Goal: Navigation & Orientation: Find specific page/section

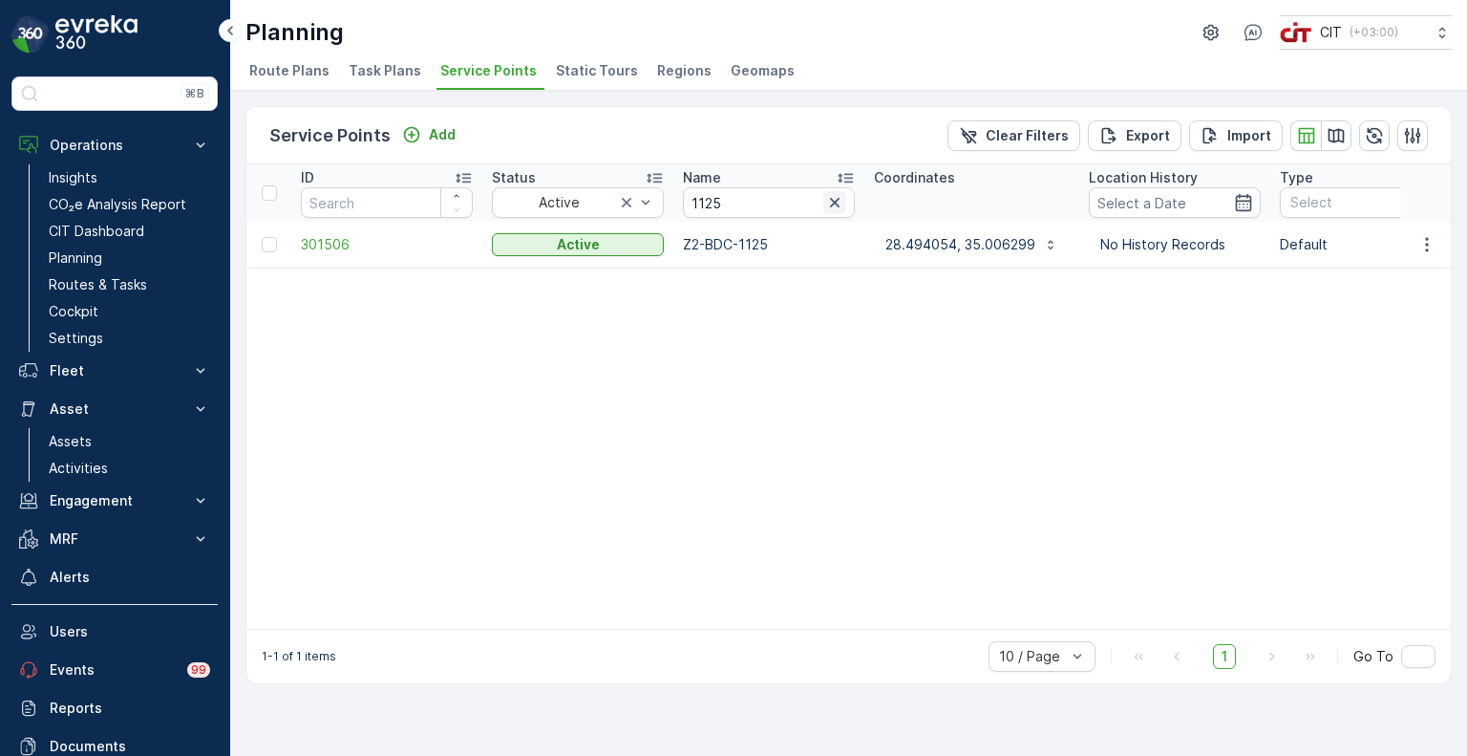
click at [834, 198] on icon "button" at bounding box center [834, 202] width 19 height 19
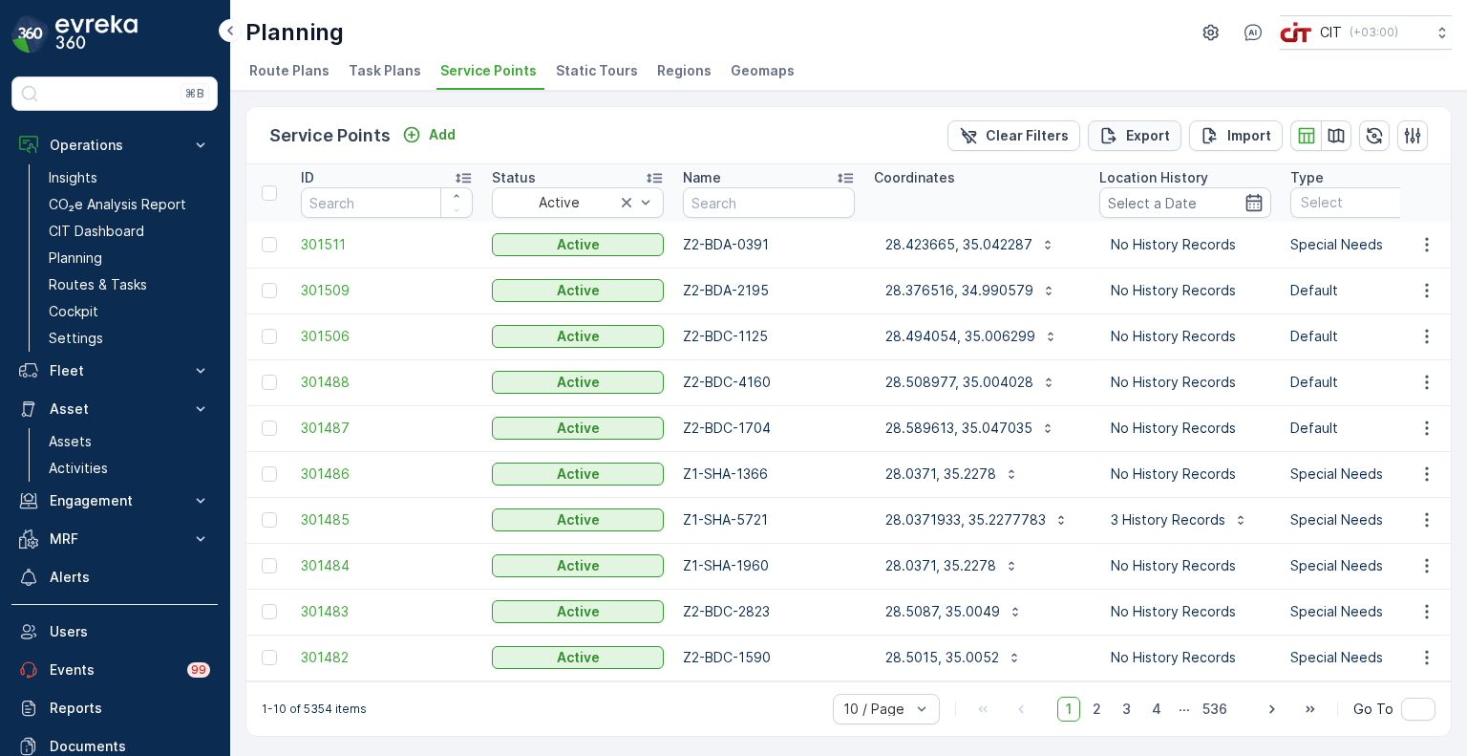
click at [1156, 137] on p "Export" at bounding box center [1148, 135] width 44 height 19
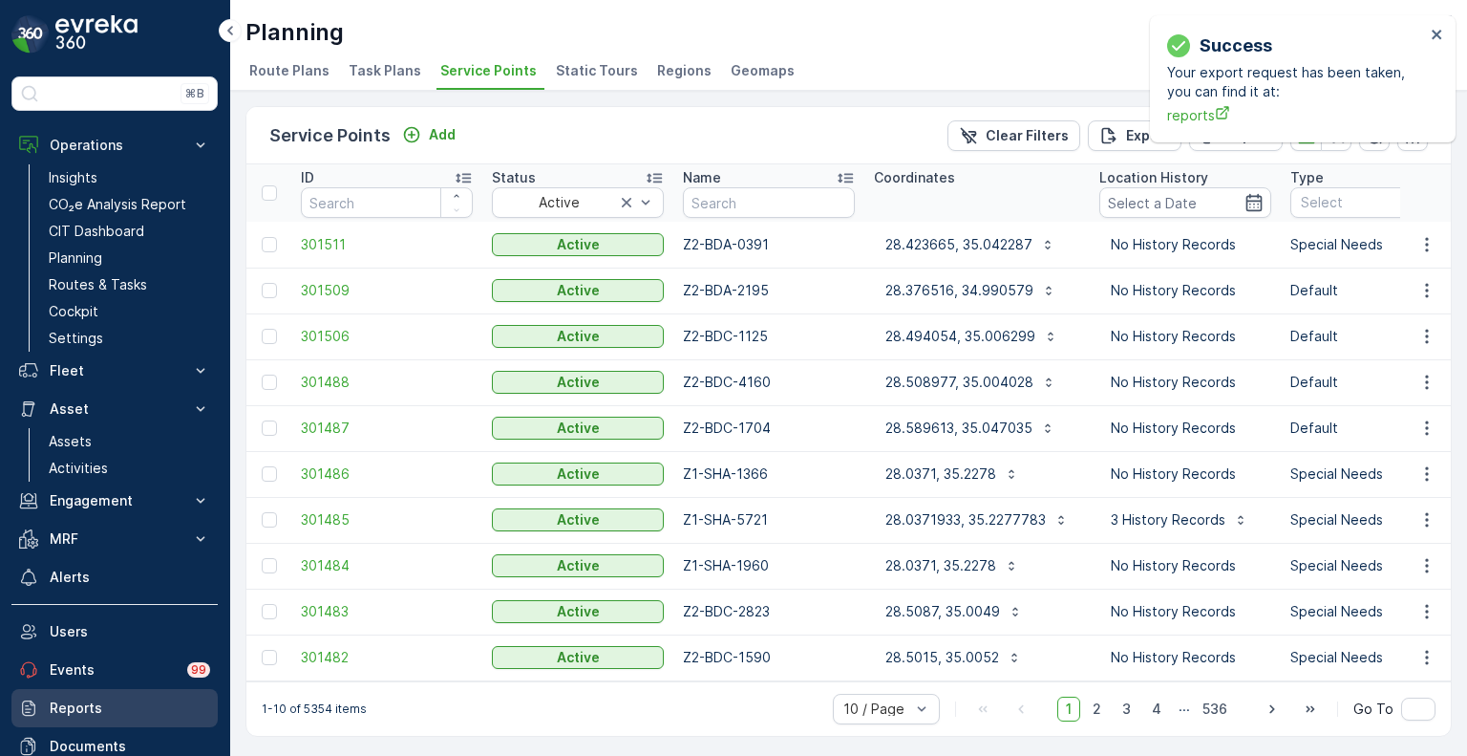
click at [65, 698] on p "Reports" at bounding box center [130, 707] width 160 height 19
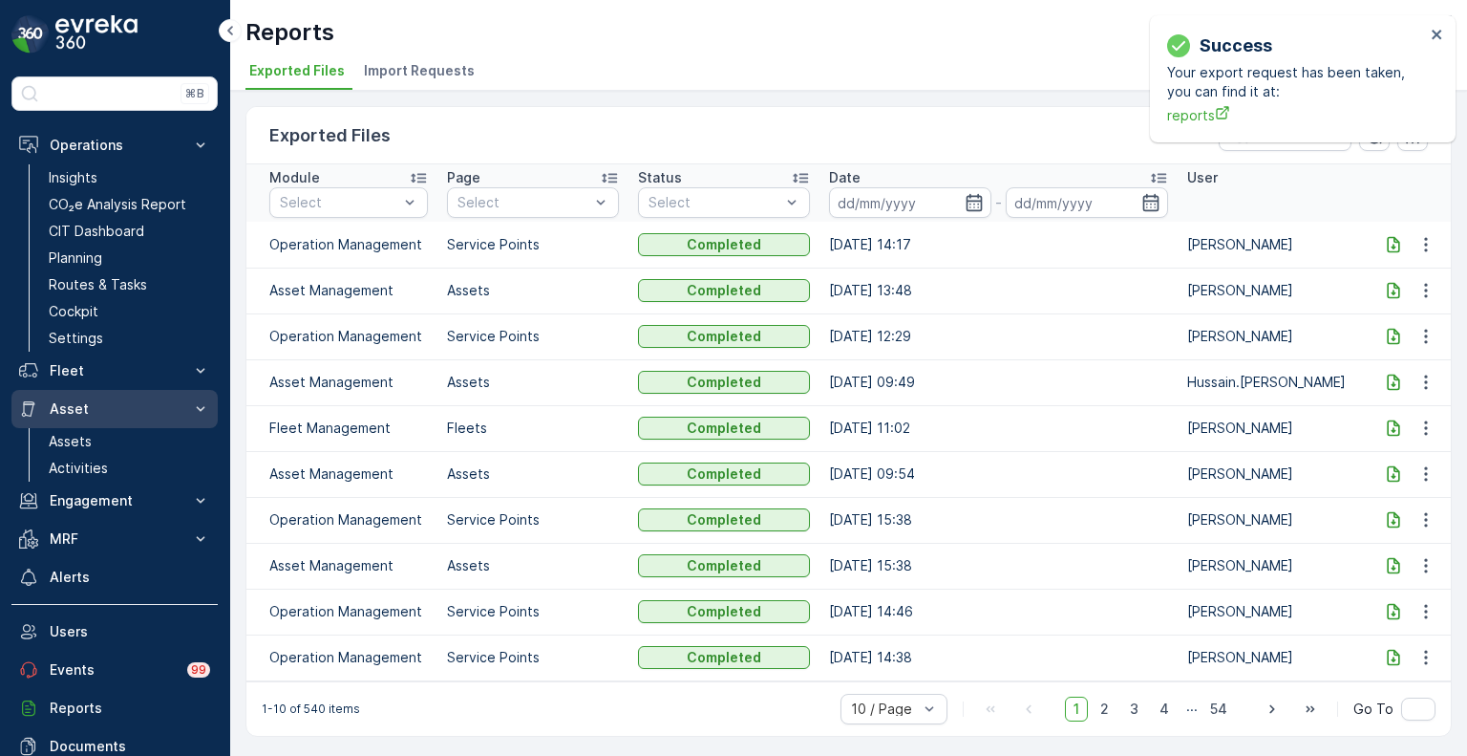
click at [96, 401] on p "Asset" at bounding box center [115, 408] width 130 height 19
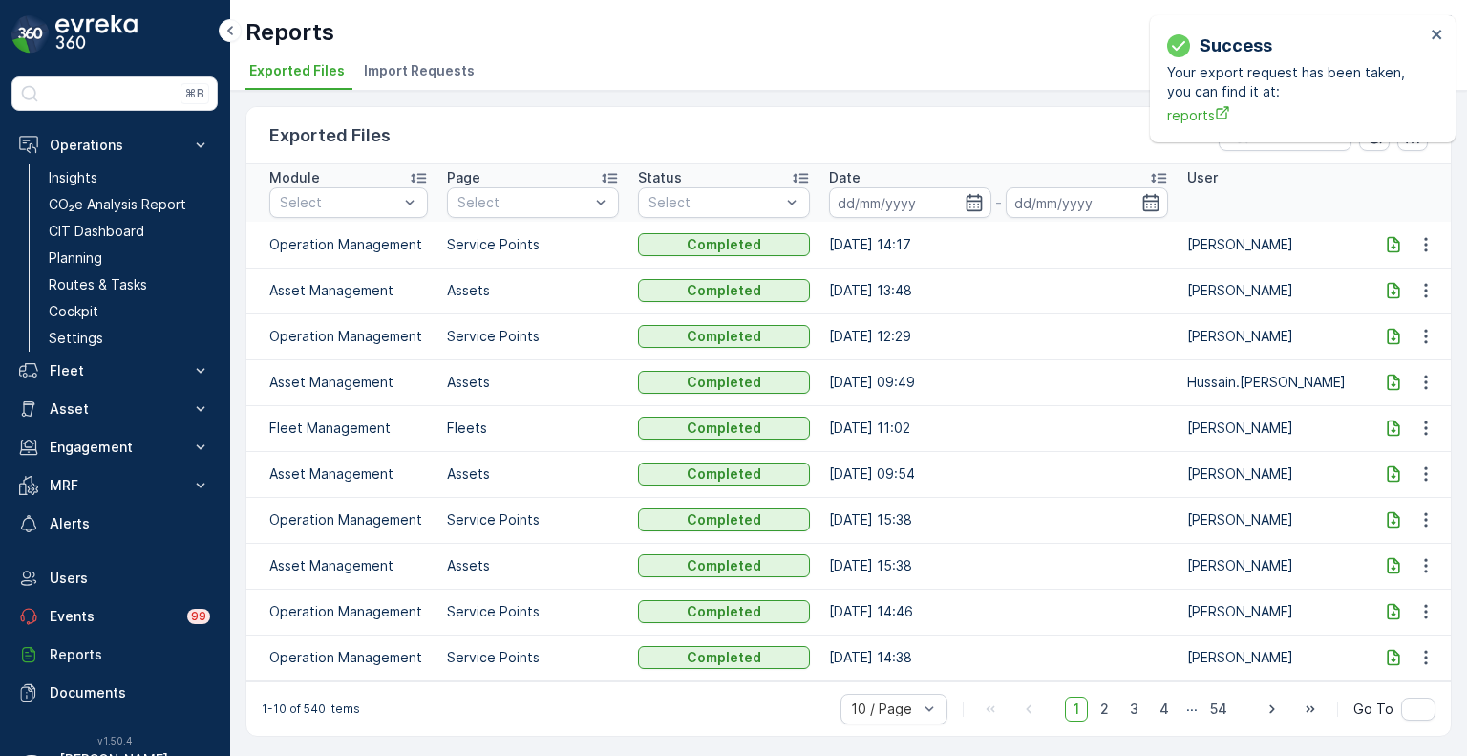
click at [1393, 246] on icon at bounding box center [1393, 244] width 12 height 16
click at [81, 373] on p "Fleet" at bounding box center [115, 370] width 130 height 19
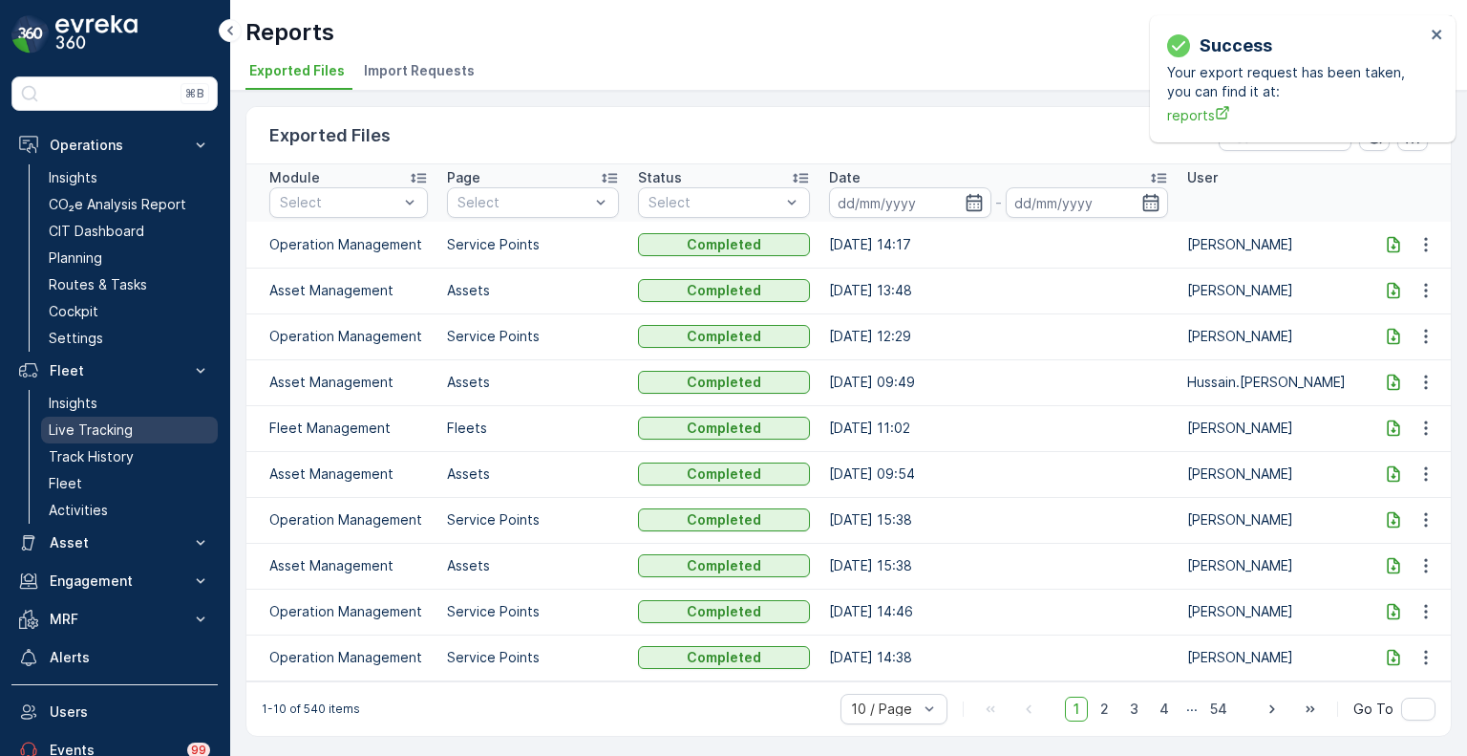
click at [84, 429] on p "Live Tracking" at bounding box center [91, 429] width 84 height 19
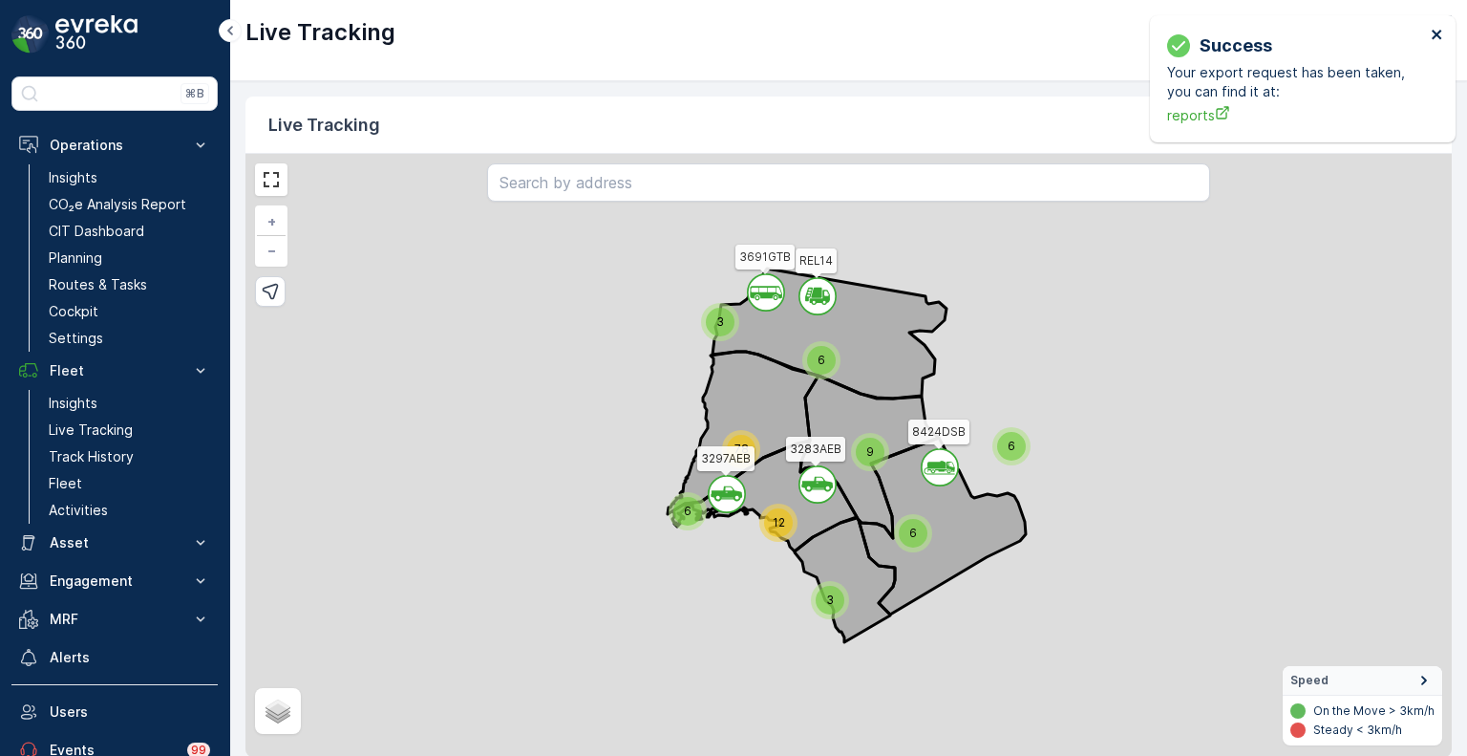
click at [1431, 38] on icon "close" at bounding box center [1437, 34] width 13 height 15
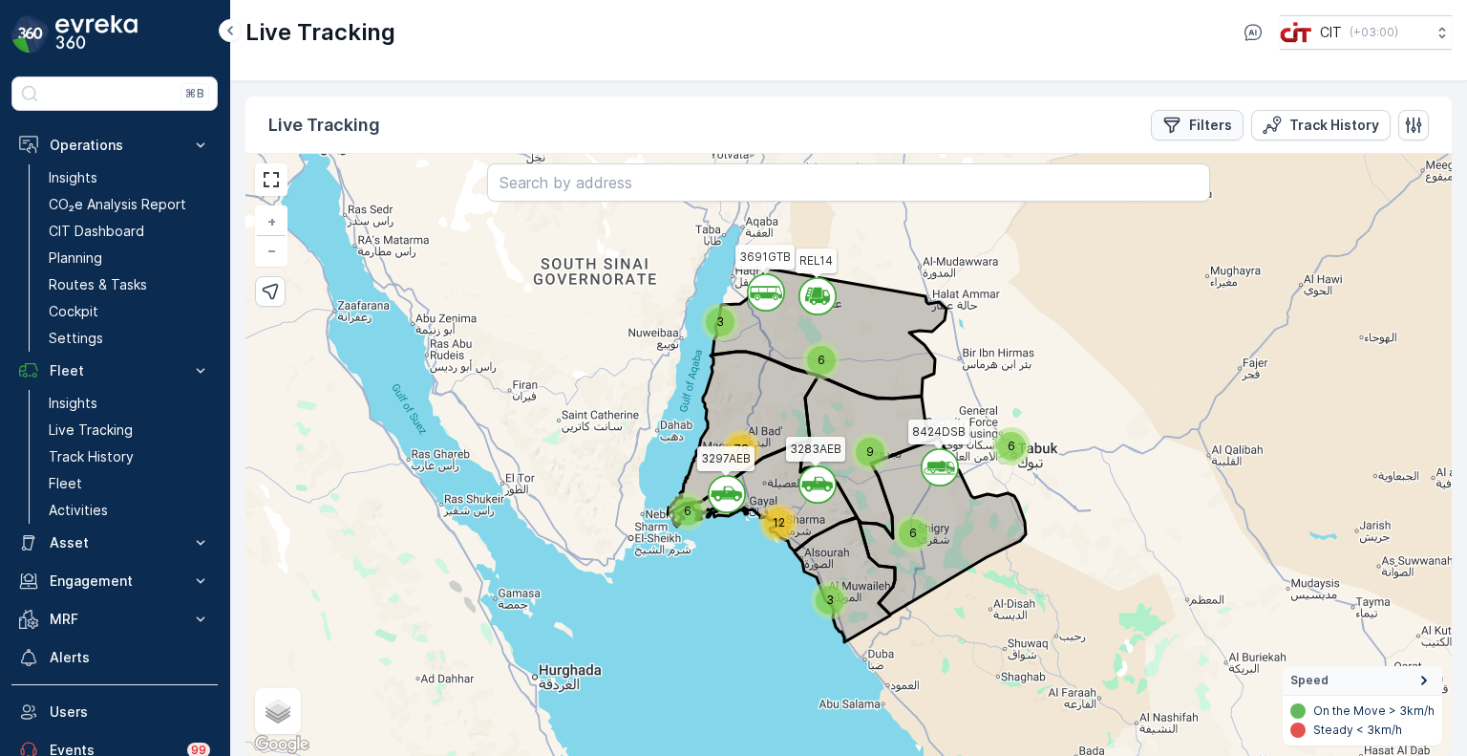
click at [1226, 127] on p "Filters" at bounding box center [1210, 125] width 43 height 19
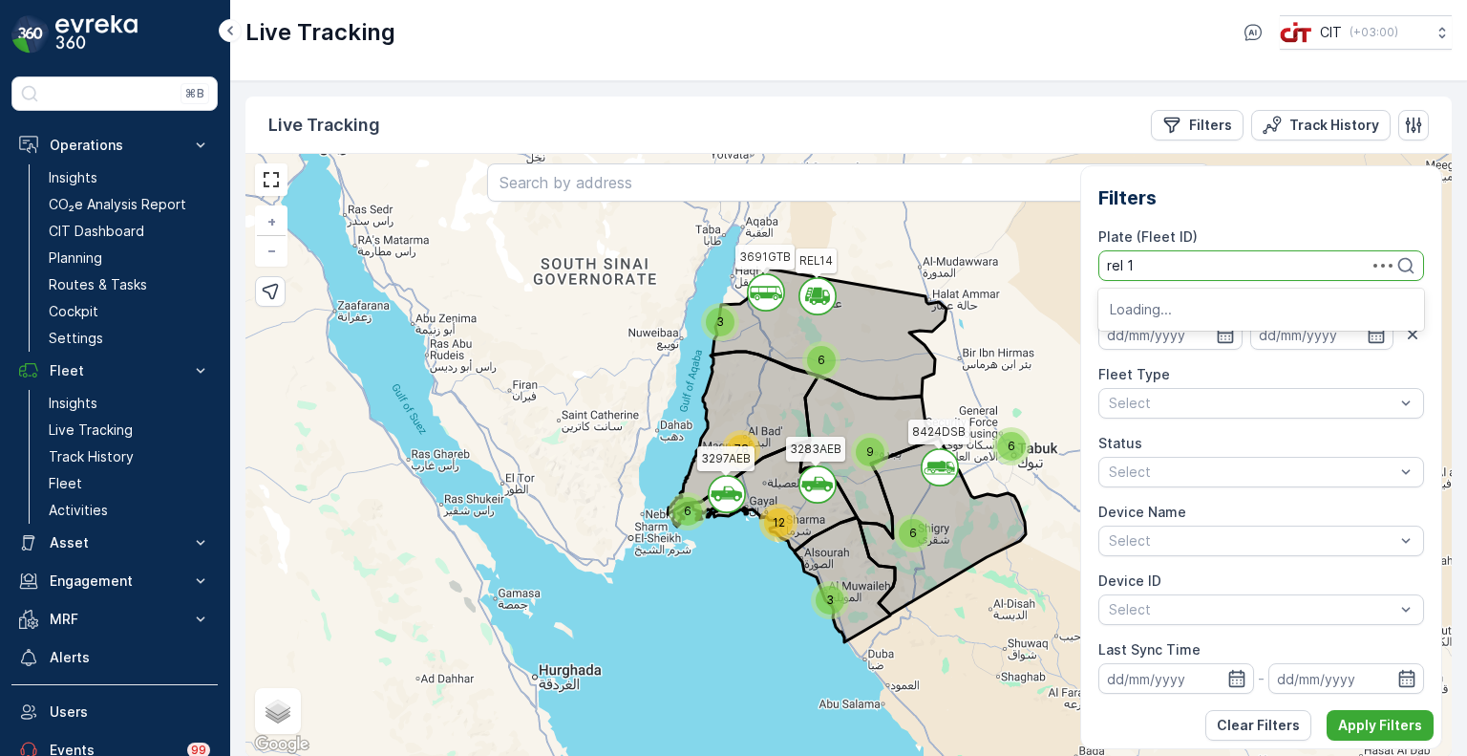
type input "rel 11"
click at [1291, 302] on span "REL 11 (5178XSA (Babar / Abdul Qavi))" at bounding box center [1251, 307] width 283 height 15
click at [1341, 733] on p "Apply Filters" at bounding box center [1380, 724] width 84 height 19
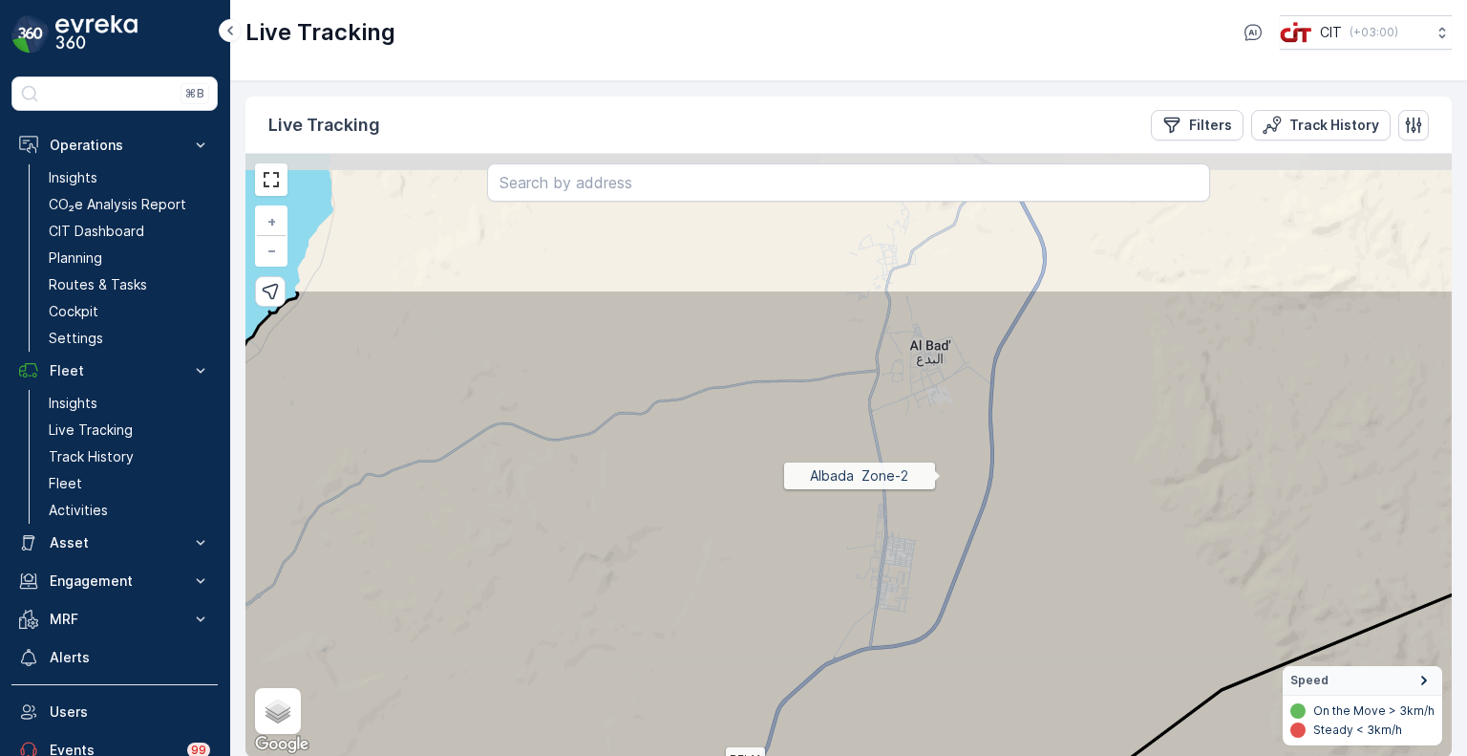
click at [939, 478] on icon at bounding box center [896, 652] width 1448 height 729
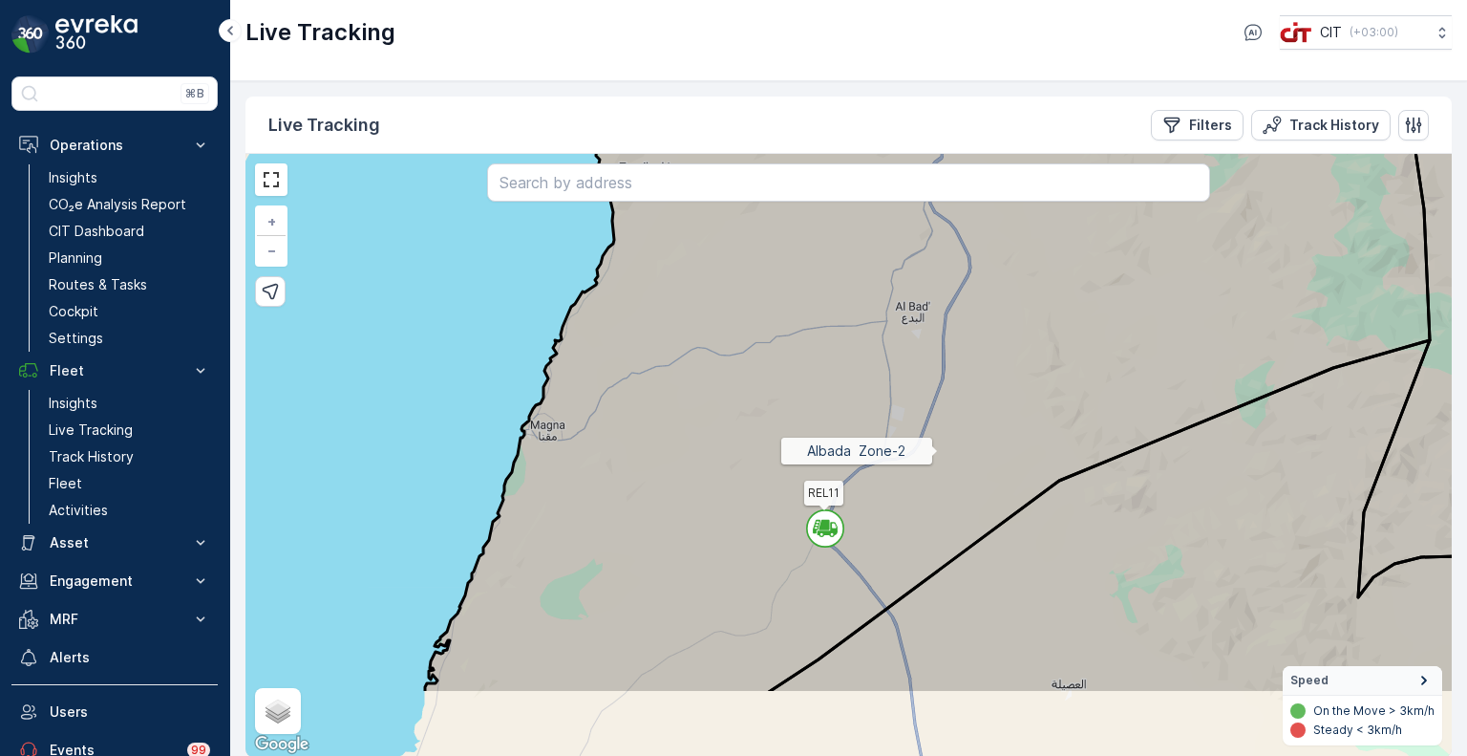
drag, startPoint x: 974, startPoint y: 565, endPoint x: 938, endPoint y: 454, distance: 117.5
click at [938, 454] on icon at bounding box center [927, 329] width 1005 height 729
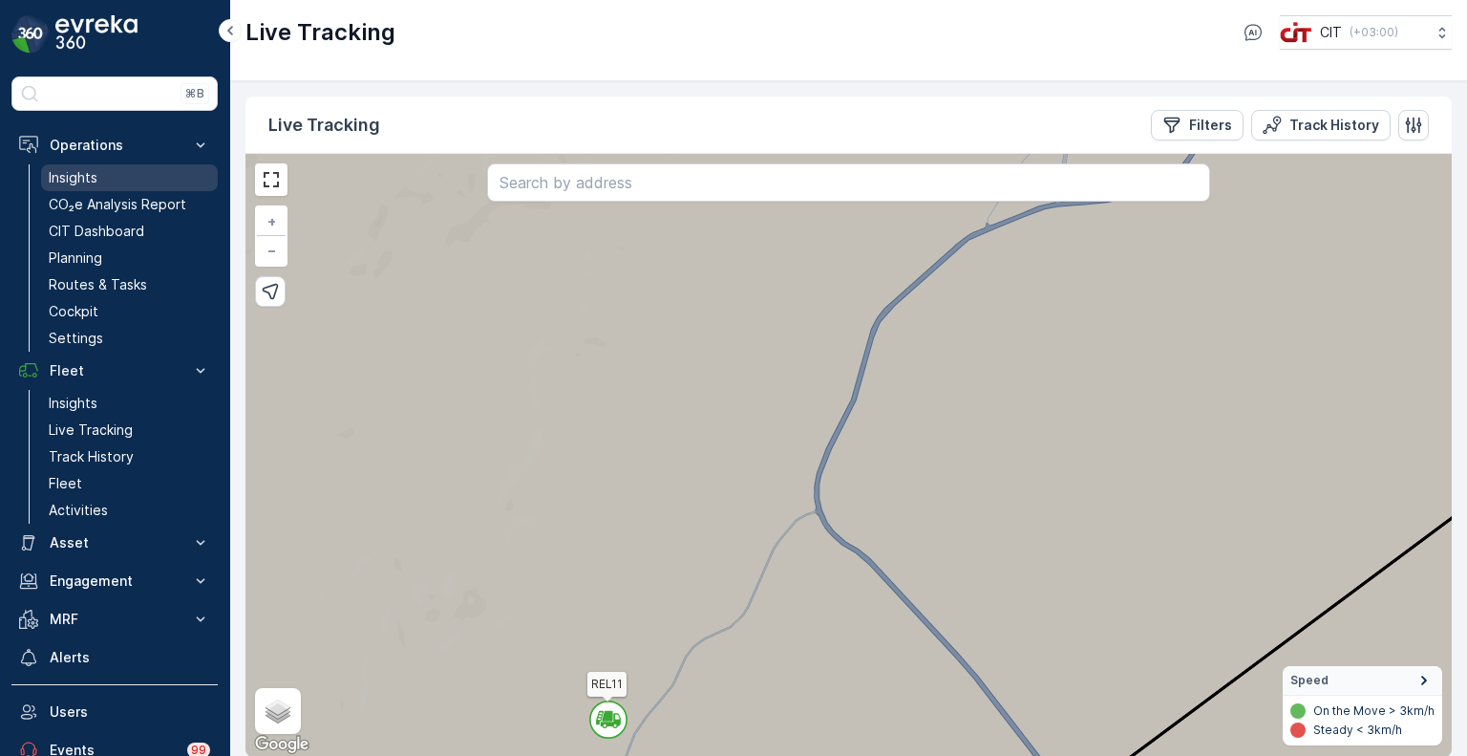
click at [73, 175] on p "Insights" at bounding box center [73, 177] width 49 height 19
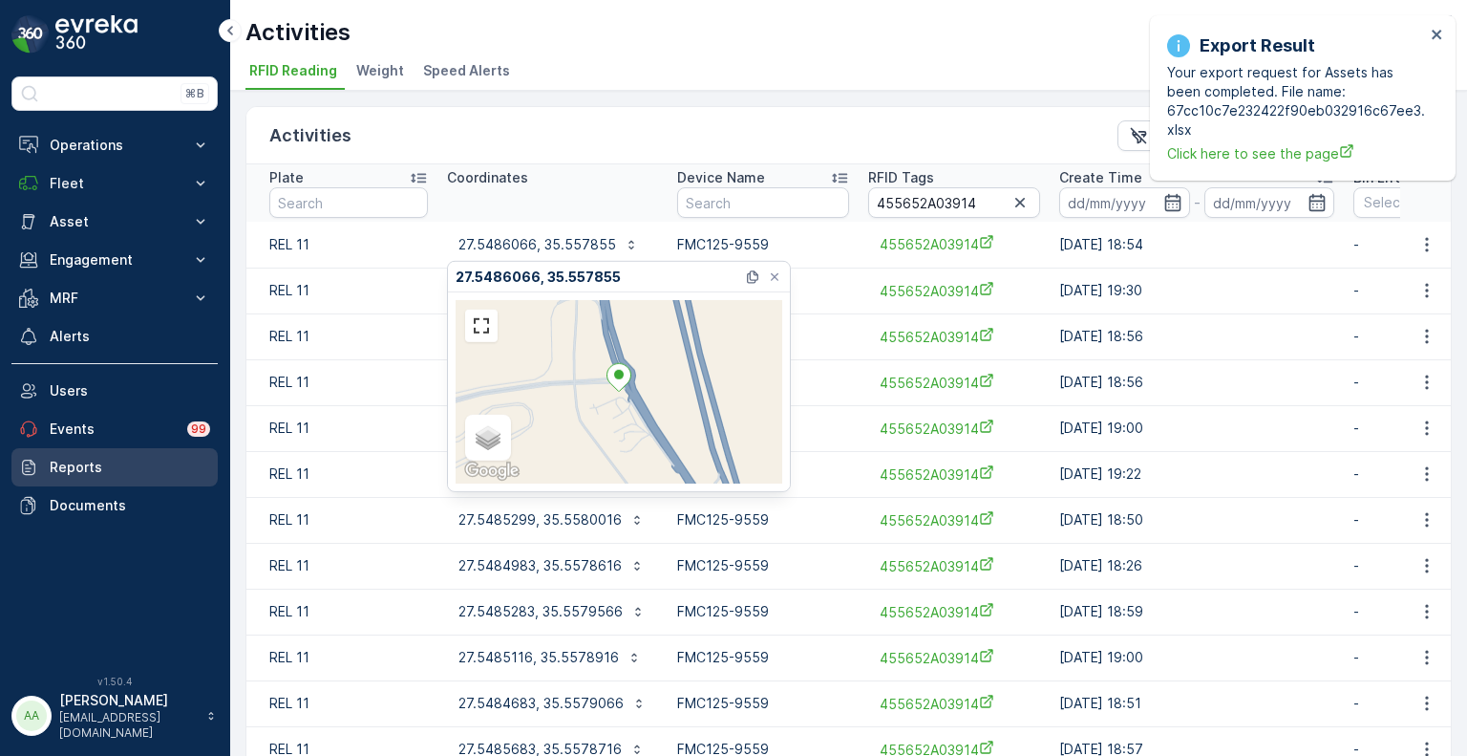
click at [57, 464] on p "Reports" at bounding box center [130, 467] width 160 height 19
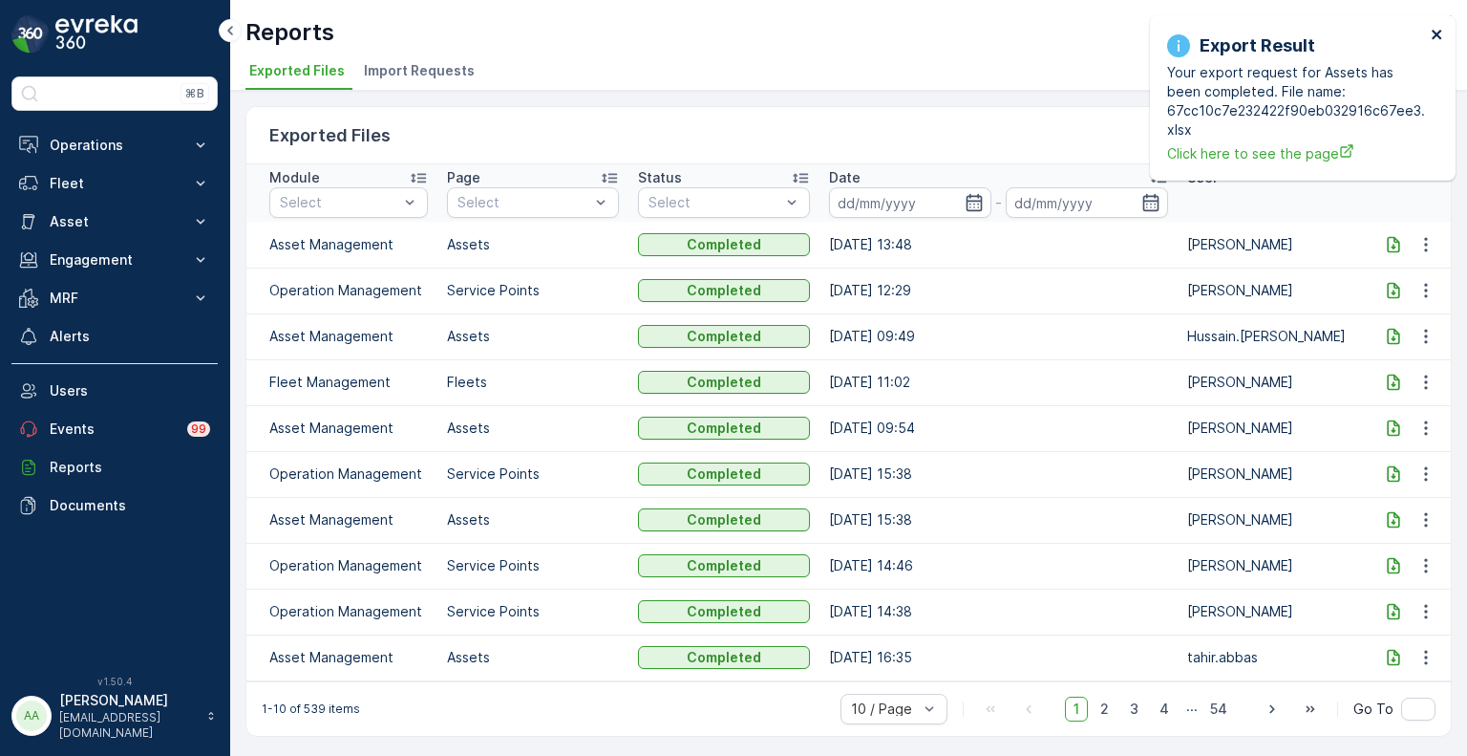
click at [1438, 33] on icon "close" at bounding box center [1437, 34] width 13 height 15
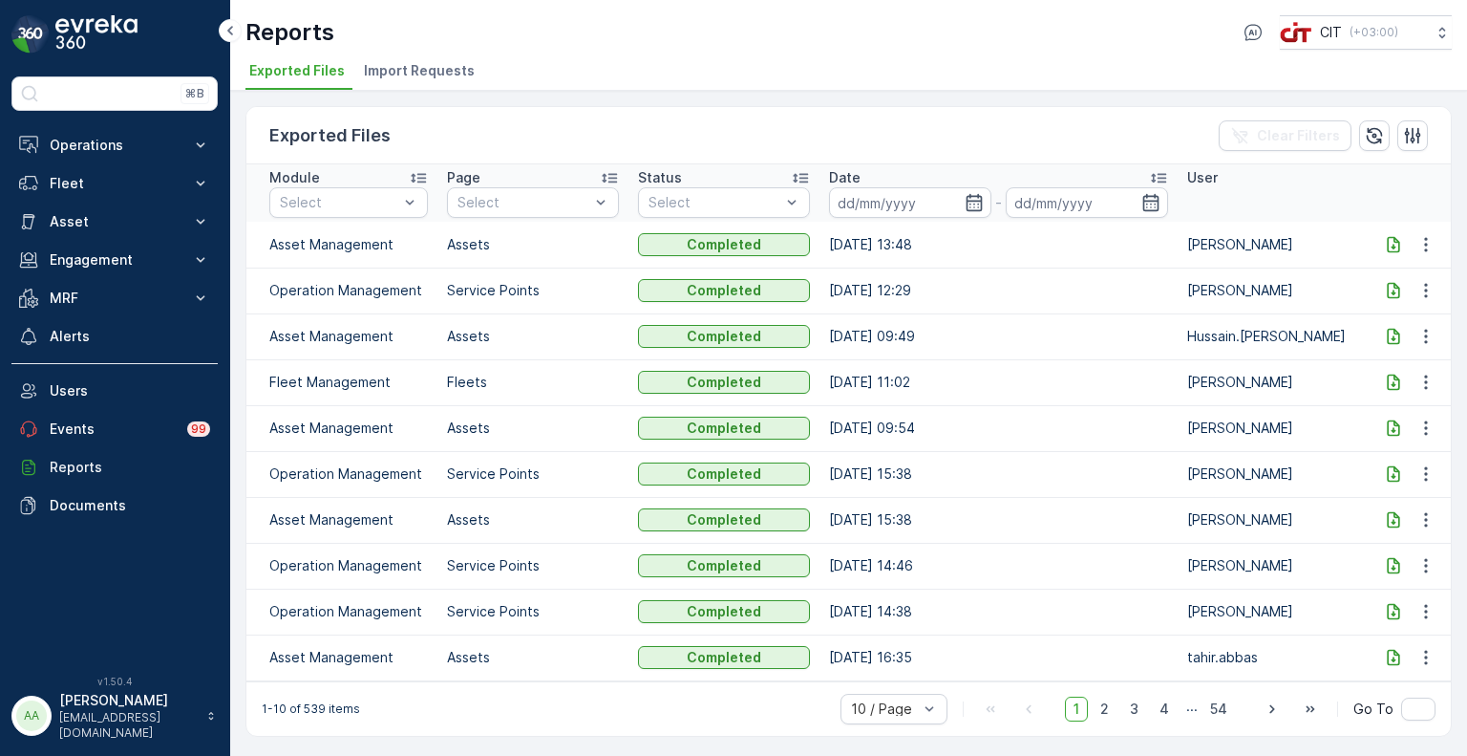
click at [1406, 240] on div at bounding box center [1393, 244] width 31 height 19
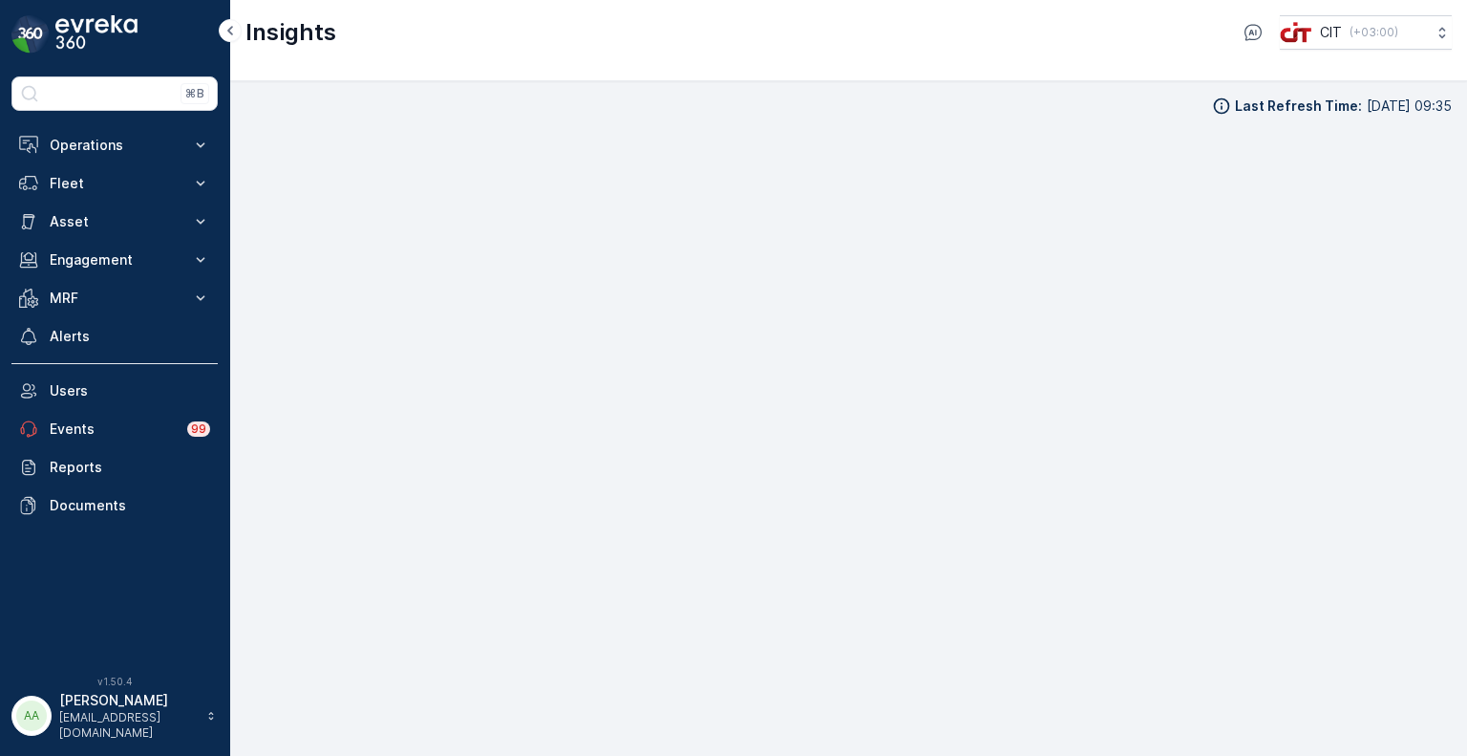
scroll to position [15, 0]
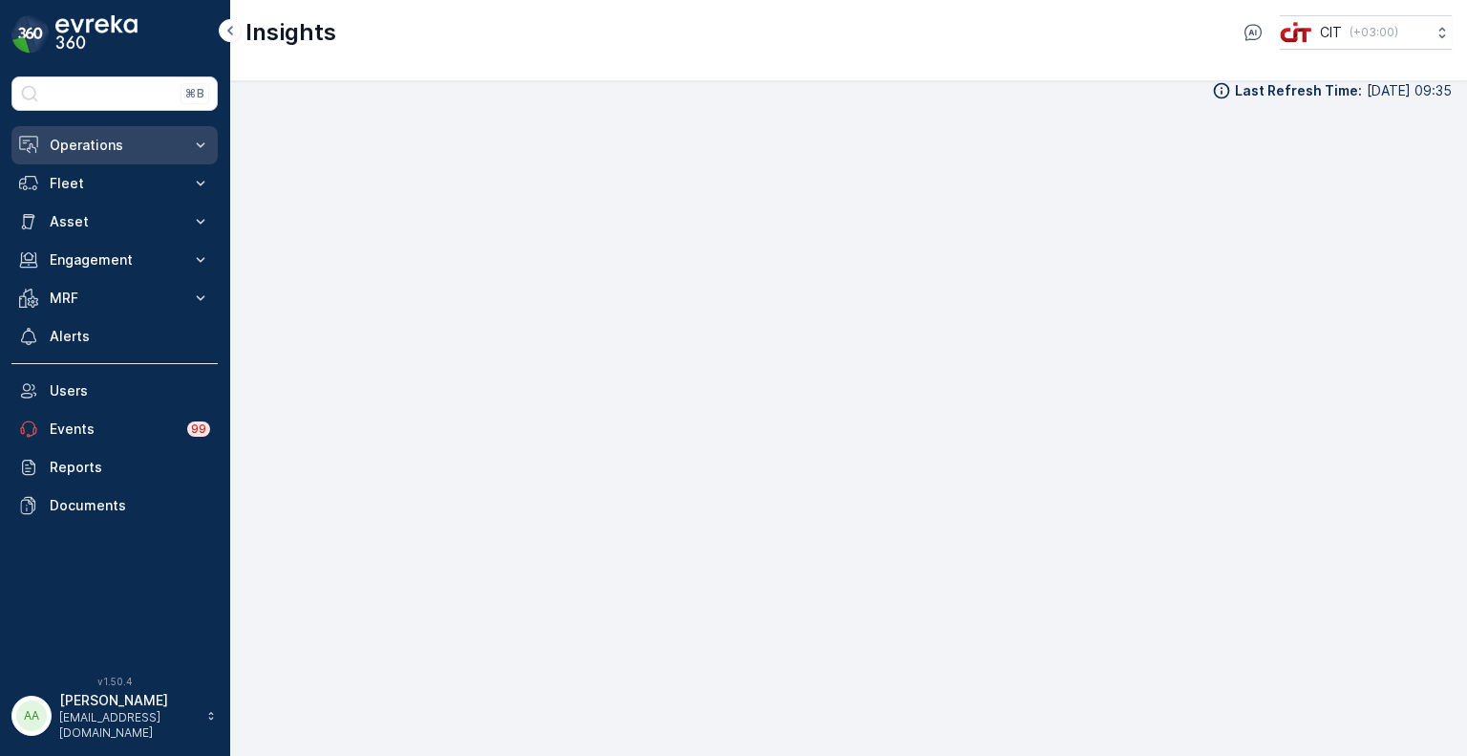
click at [97, 133] on button "Operations" at bounding box center [114, 145] width 206 height 38
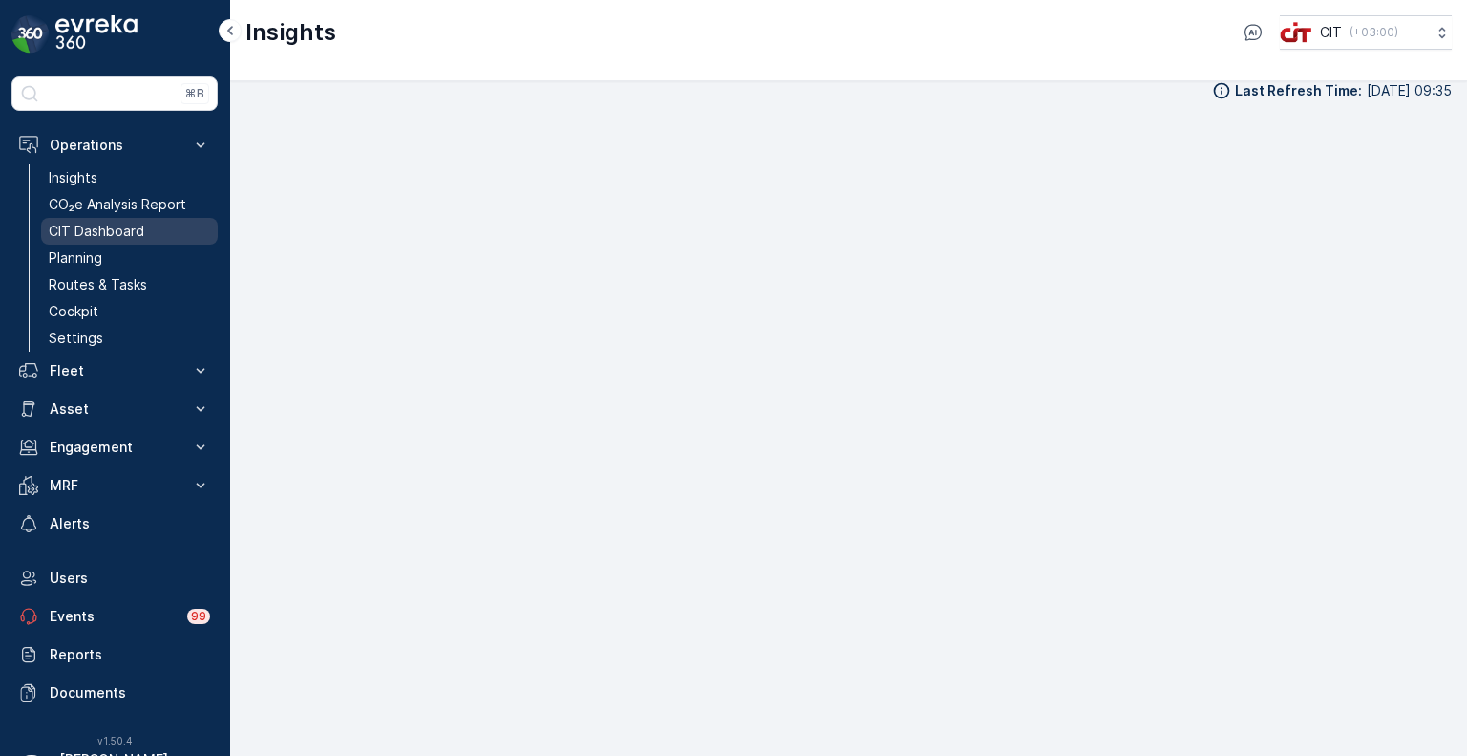
click at [97, 234] on p "CIT Dashboard" at bounding box center [97, 231] width 96 height 19
